Goal: Navigation & Orientation: Find specific page/section

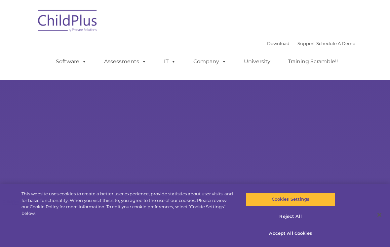
select select "MEDIUM"
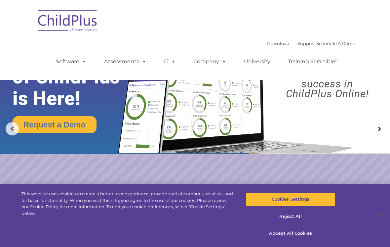
click at [296, 87] on rs-layer "Boost your productivity and streamline your success in ChildPlus Online!" at bounding box center [327, 74] width 116 height 50
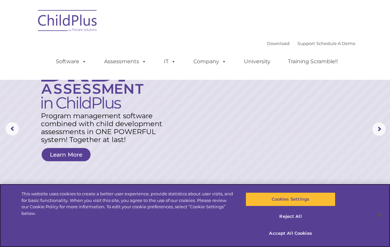
click at [303, 233] on button "Accept All Cookies" at bounding box center [291, 233] width 90 height 14
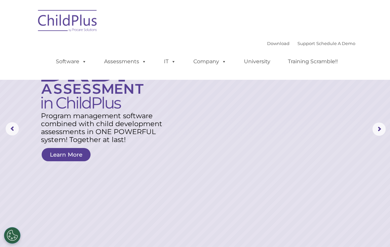
click at [76, 62] on link "Software" at bounding box center [71, 61] width 44 height 13
click at [286, 170] on rs-layer at bounding box center [195, 129] width 390 height 258
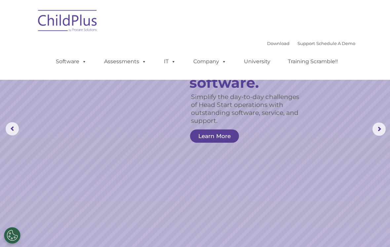
click at [205, 35] on div "Download Support | Schedule A Demo  MENU MENU Software ChildPlus: The original…" at bounding box center [195, 40] width 321 height 70
click at [239, 67] on link "University" at bounding box center [257, 61] width 40 height 13
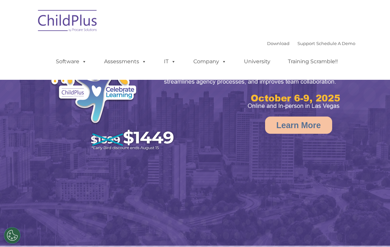
select select "MEDIUM"
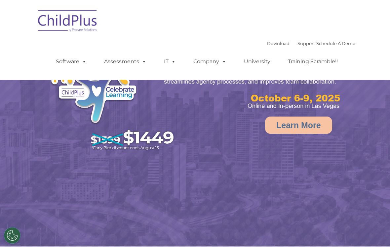
select select "MEDIUM"
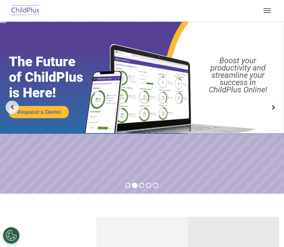
click at [277, 99] on img at bounding box center [142, 77] width 284 height 112
click at [269, 107] on rs-arrow at bounding box center [273, 107] width 13 height 13
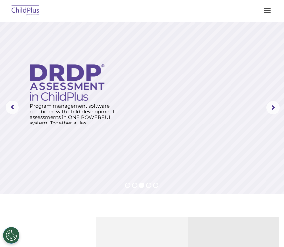
click at [267, 112] on rs-arrow at bounding box center [273, 107] width 13 height 13
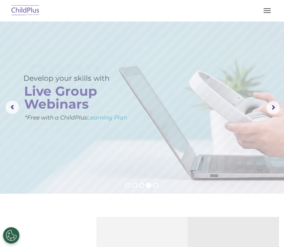
click at [269, 113] on rs-arrow at bounding box center [273, 107] width 13 height 13
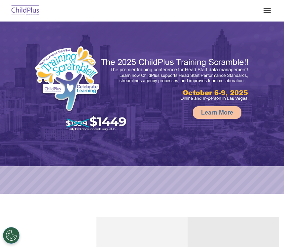
select select "MEDIUM"
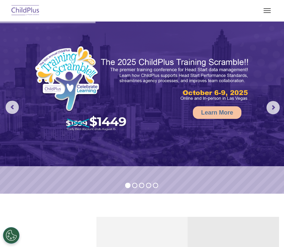
click at [276, 106] on rs-arrow at bounding box center [273, 107] width 13 height 13
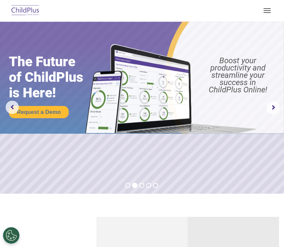
click at [272, 109] on rs-arrow at bounding box center [273, 107] width 13 height 13
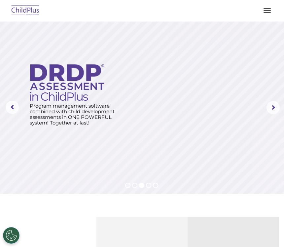
click at [272, 109] on rs-arrow at bounding box center [273, 107] width 13 height 13
click at [272, 106] on rs-arrow at bounding box center [273, 107] width 13 height 13
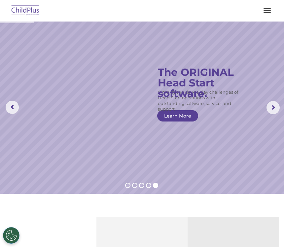
click at [19, 11] on img at bounding box center [25, 11] width 31 height 16
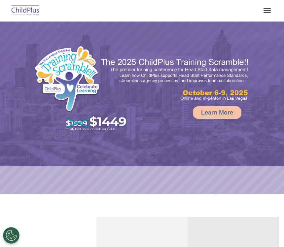
select select "MEDIUM"
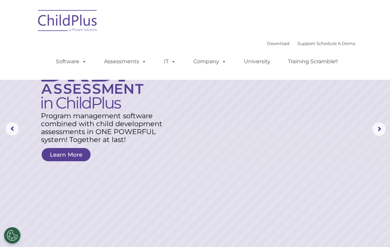
click at [225, 36] on div "Download Support | Schedule A Demo  MENU MENU Software ChildPlus: The original…" at bounding box center [195, 40] width 321 height 70
